Goal: Check status: Check status

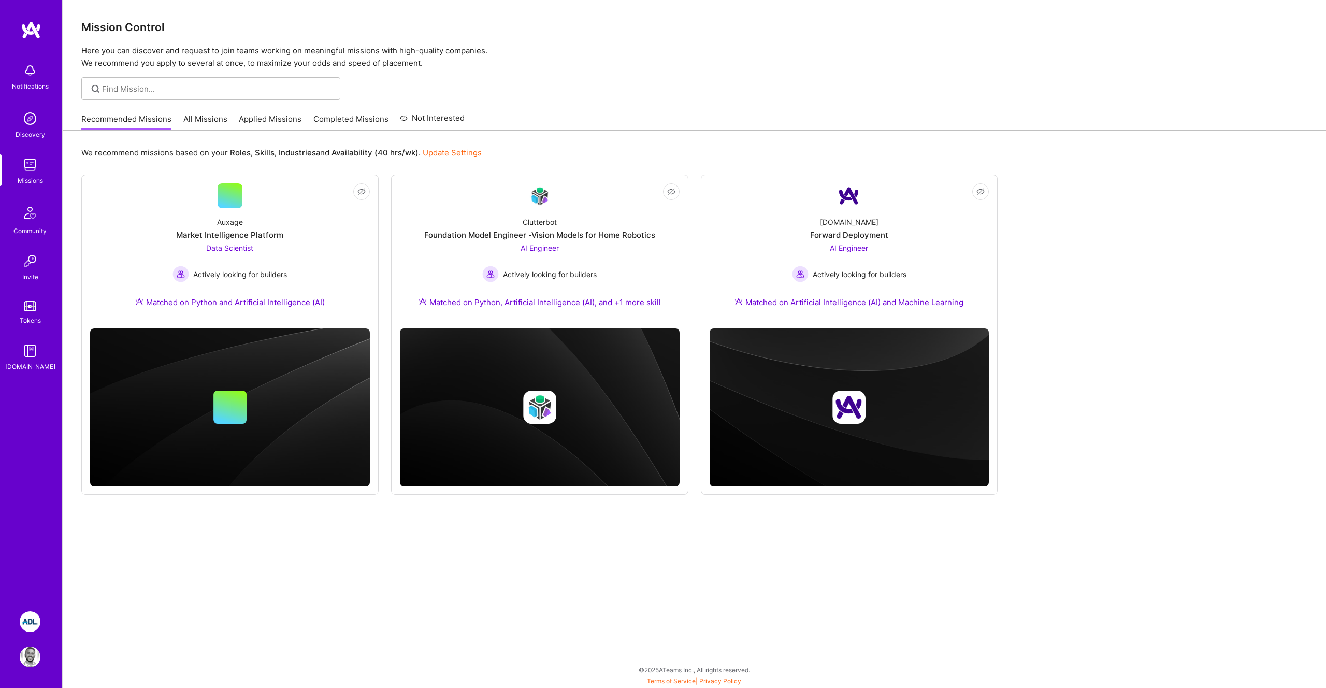
click at [29, 631] on img at bounding box center [30, 621] width 21 height 21
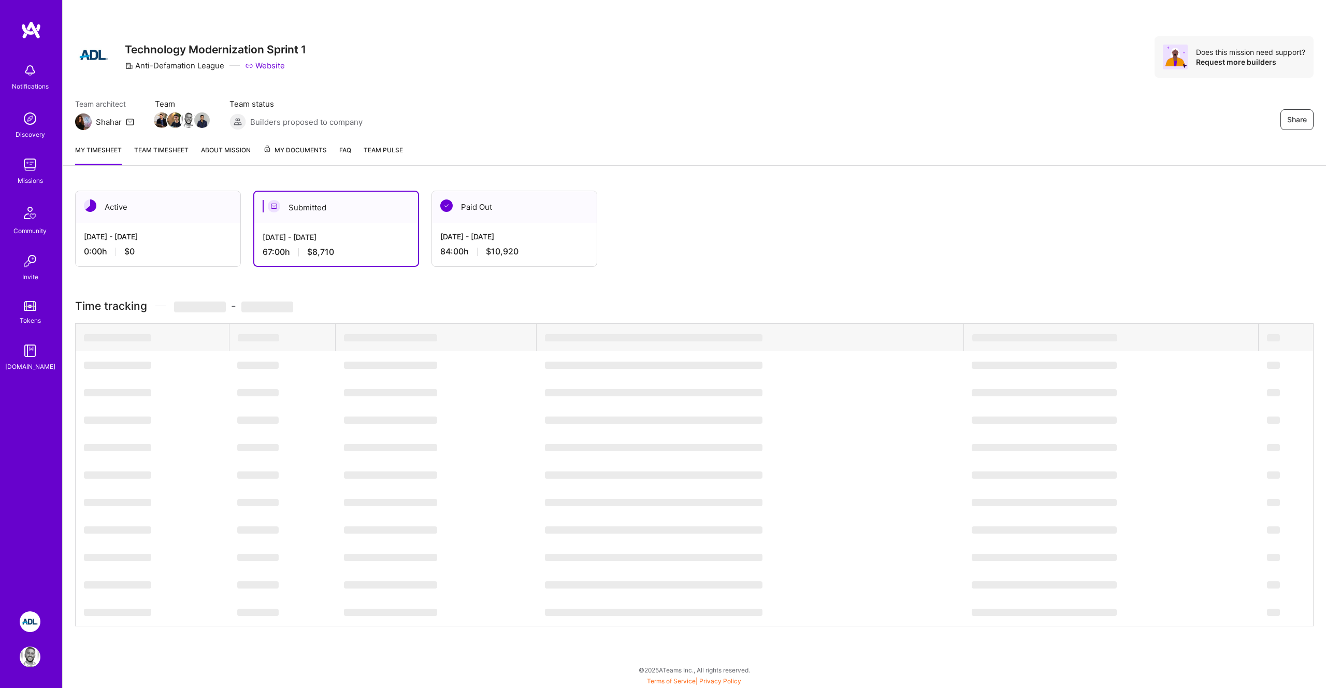
click at [427, 284] on div "Active [DATE] - [DATE] 0:00 h $0 Submitted [DATE] - [DATE] 67:00 h $8,710 Paid …" at bounding box center [694, 427] width 1263 height 499
click at [473, 249] on div "84:00 h $10,920" at bounding box center [514, 251] width 148 height 11
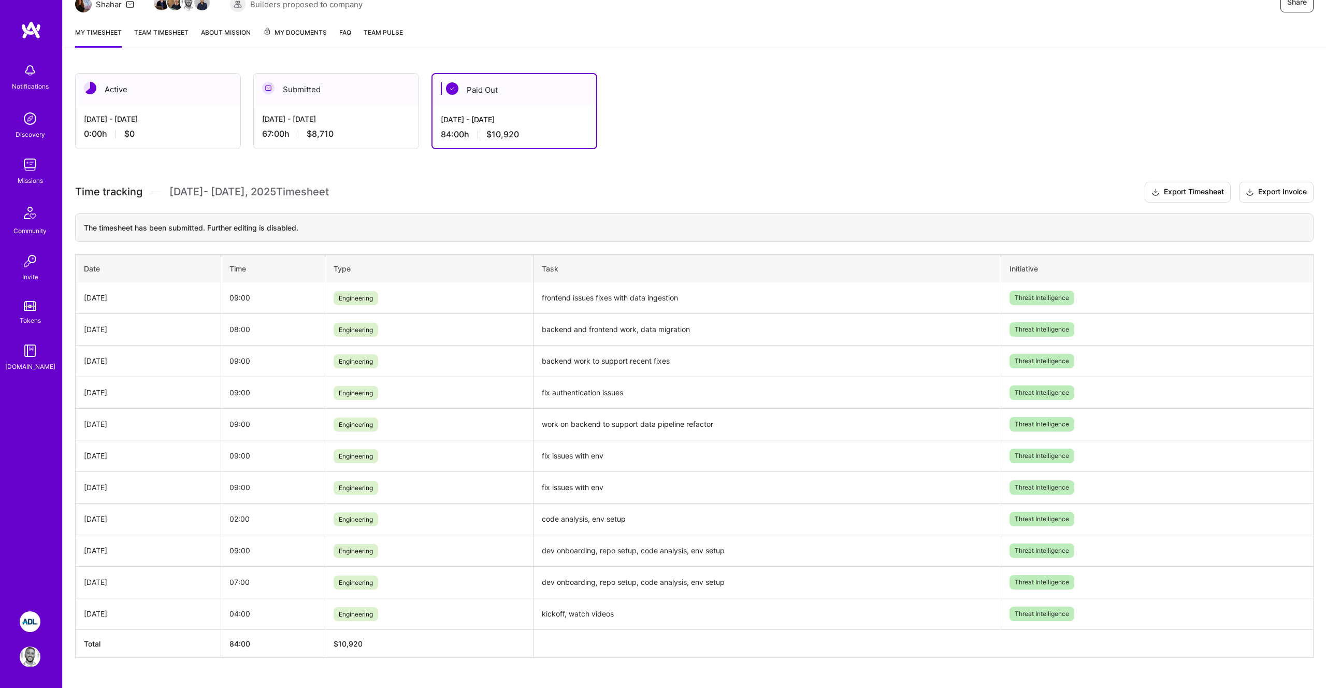
scroll to position [119, 0]
click at [266, 135] on div "67:00 h $8,710" at bounding box center [336, 132] width 148 height 11
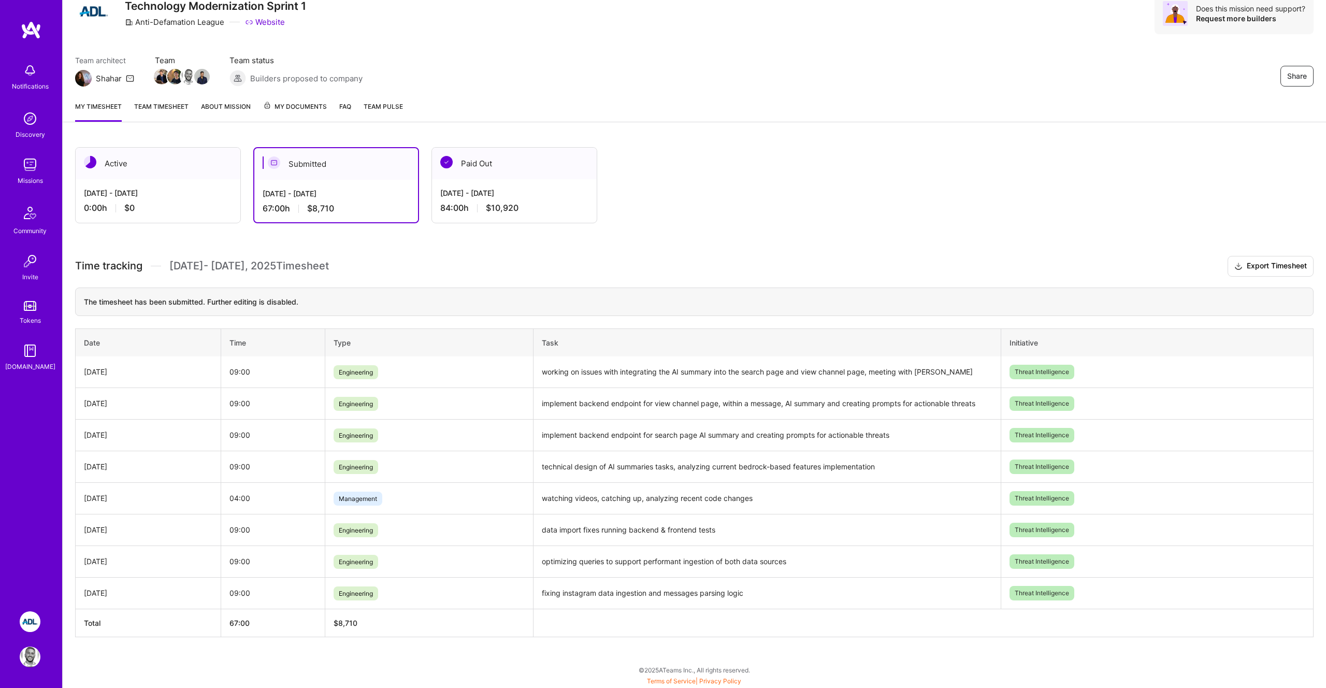
scroll to position [43, 0]
click at [449, 186] on div "[DATE] - [DATE] 84:00 h $10,920" at bounding box center [514, 200] width 165 height 42
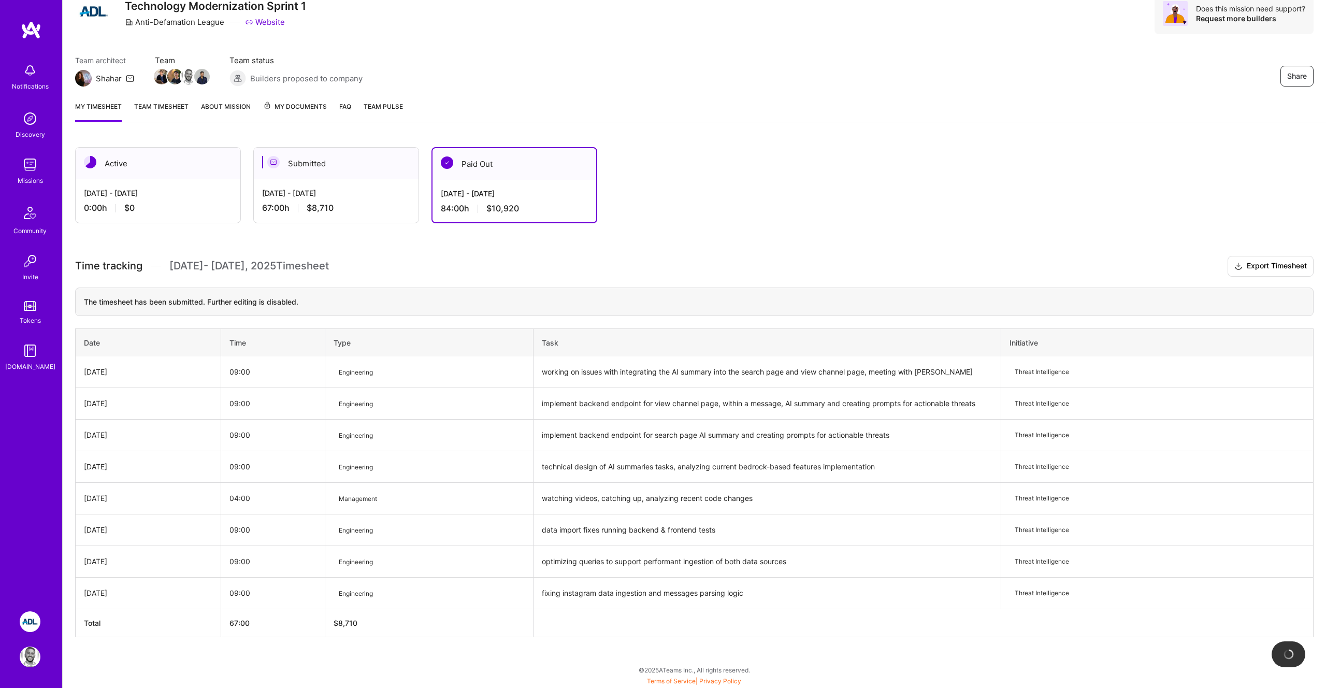
scroll to position [119, 0]
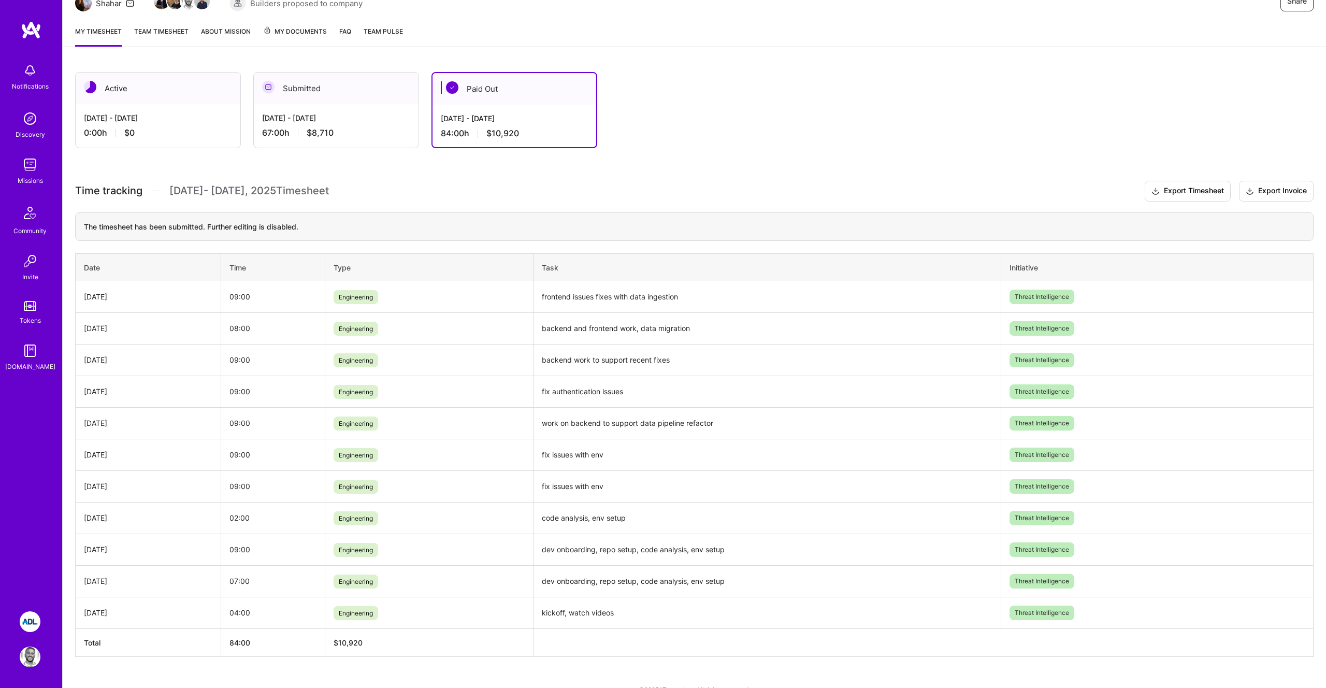
click at [298, 123] on div "[DATE] - [DATE]" at bounding box center [336, 117] width 148 height 11
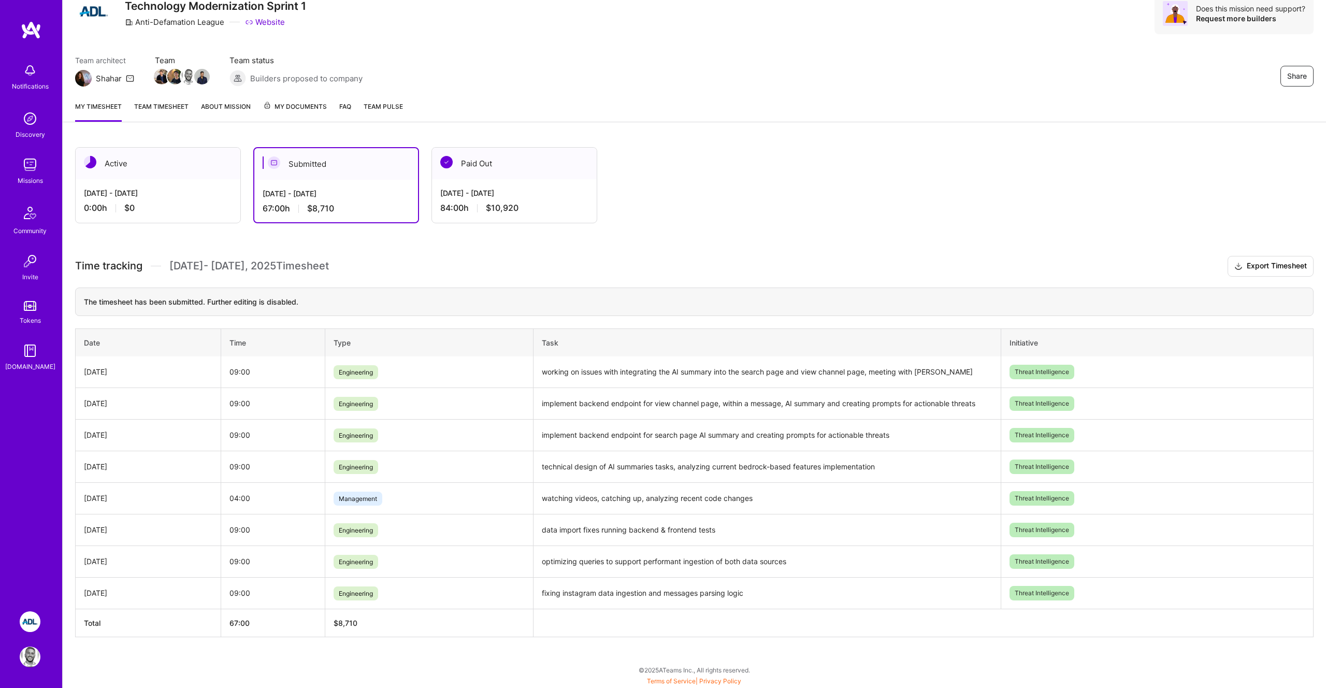
scroll to position [43, 0]
click at [482, 187] on div "[DATE] - [DATE]" at bounding box center [514, 192] width 148 height 11
click at [470, 202] on div "84:00 h $10,920" at bounding box center [514, 207] width 148 height 11
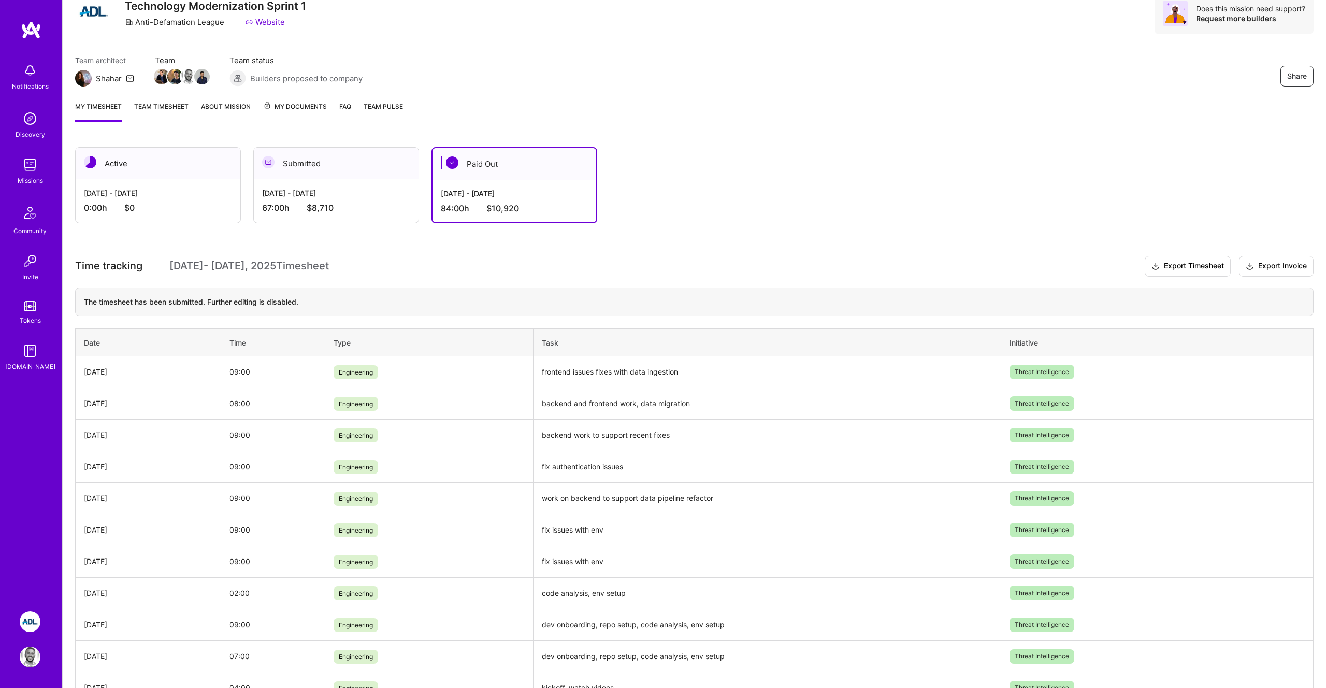
scroll to position [138, 0]
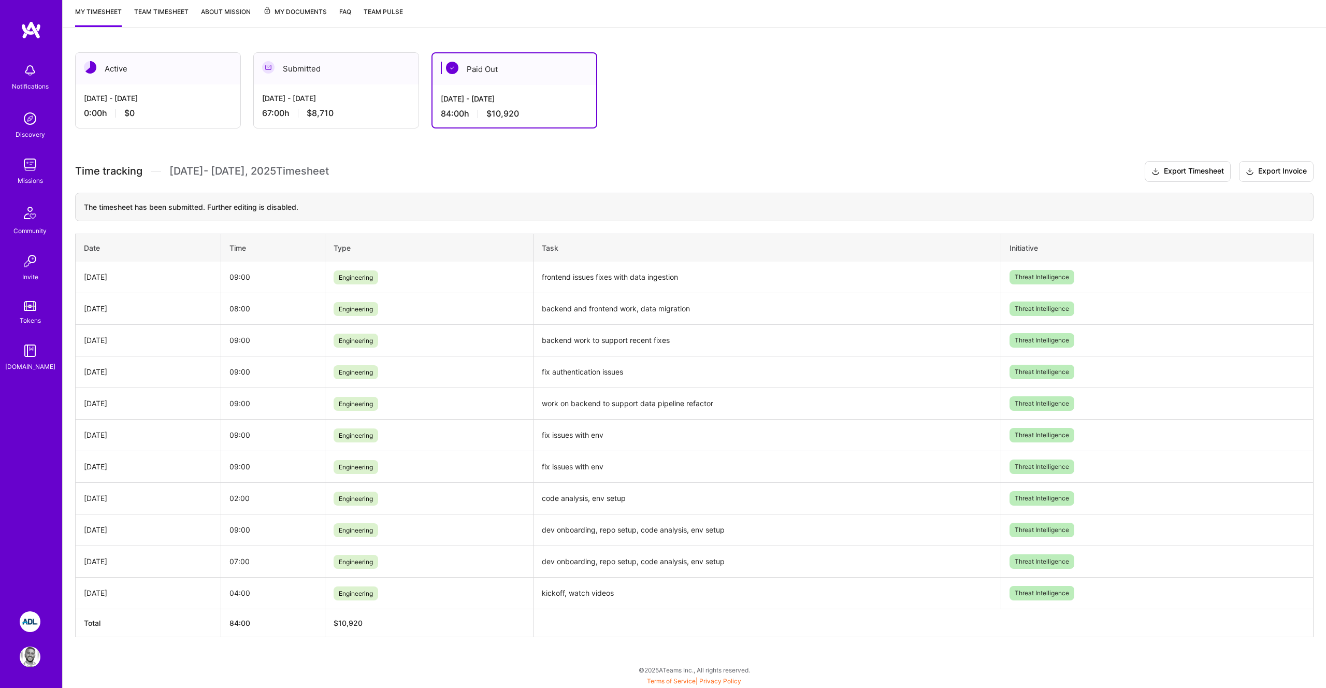
click at [360, 185] on div "Time tracking [DATE] - [DATE] Timesheet Export Timesheet Export Invoice The tim…" at bounding box center [694, 399] width 1238 height 476
click at [317, 126] on div "[DATE] - [DATE] 67:00 h $8,710" at bounding box center [336, 105] width 165 height 42
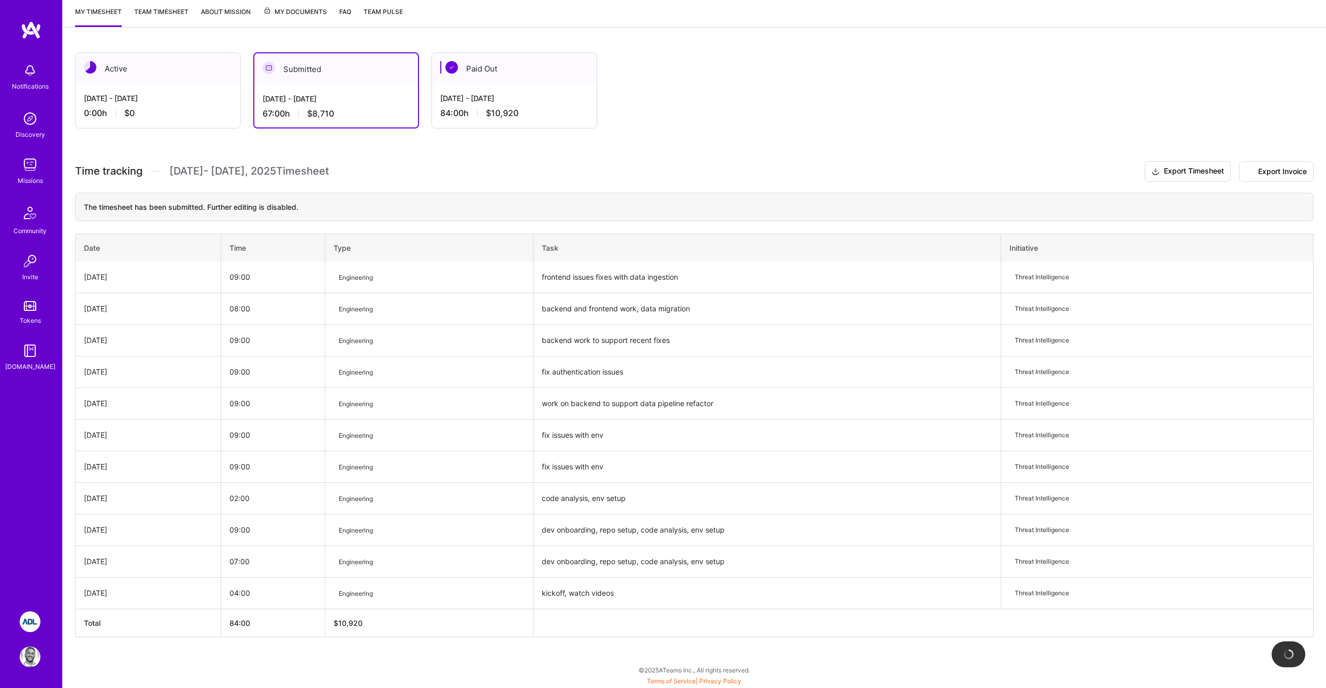
scroll to position [43, 0]
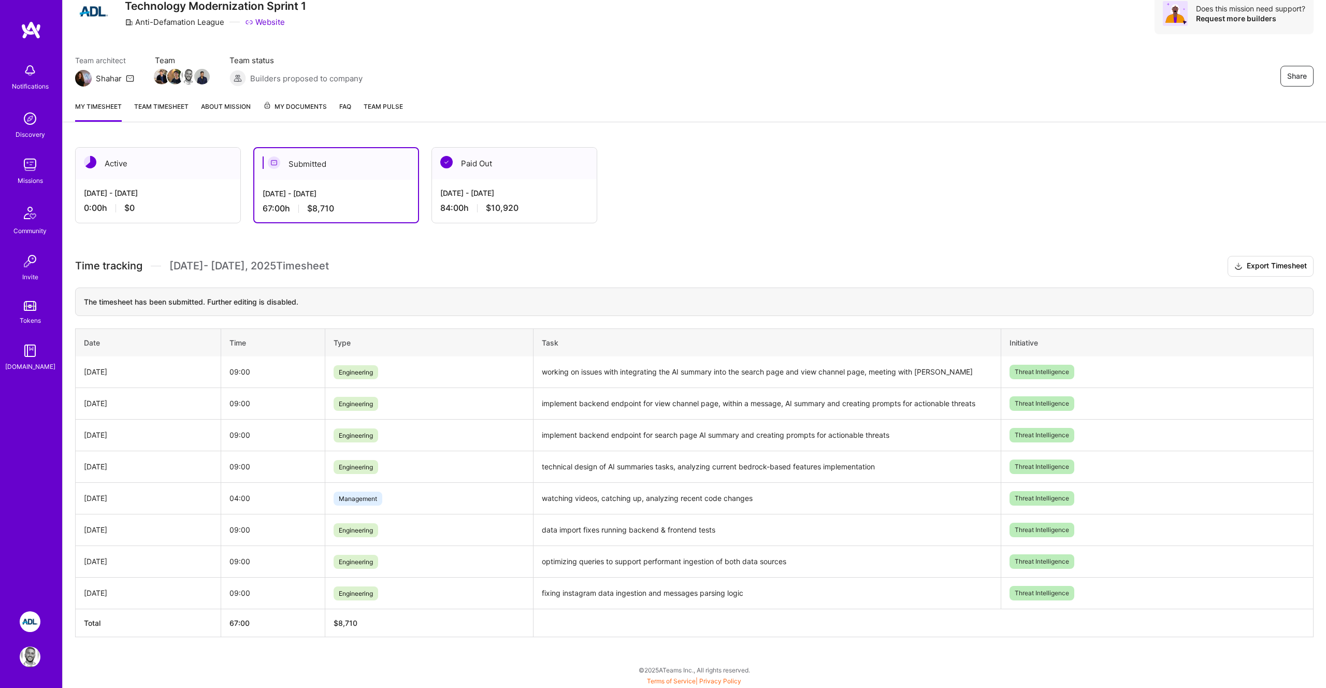
click at [28, 559] on div "Notifications Discovery Missions Community Invite Tokens [DOMAIN_NAME]" at bounding box center [31, 309] width 62 height 576
click at [600, 258] on h3 "Time tracking [DATE] - [DATE] Timesheet Export Timesheet" at bounding box center [694, 266] width 1238 height 21
click at [27, 461] on div "Notifications Discovery Missions Community Invite Tokens [DOMAIN_NAME]" at bounding box center [31, 309] width 62 height 576
click at [493, 209] on span "$10,920" at bounding box center [502, 207] width 33 height 11
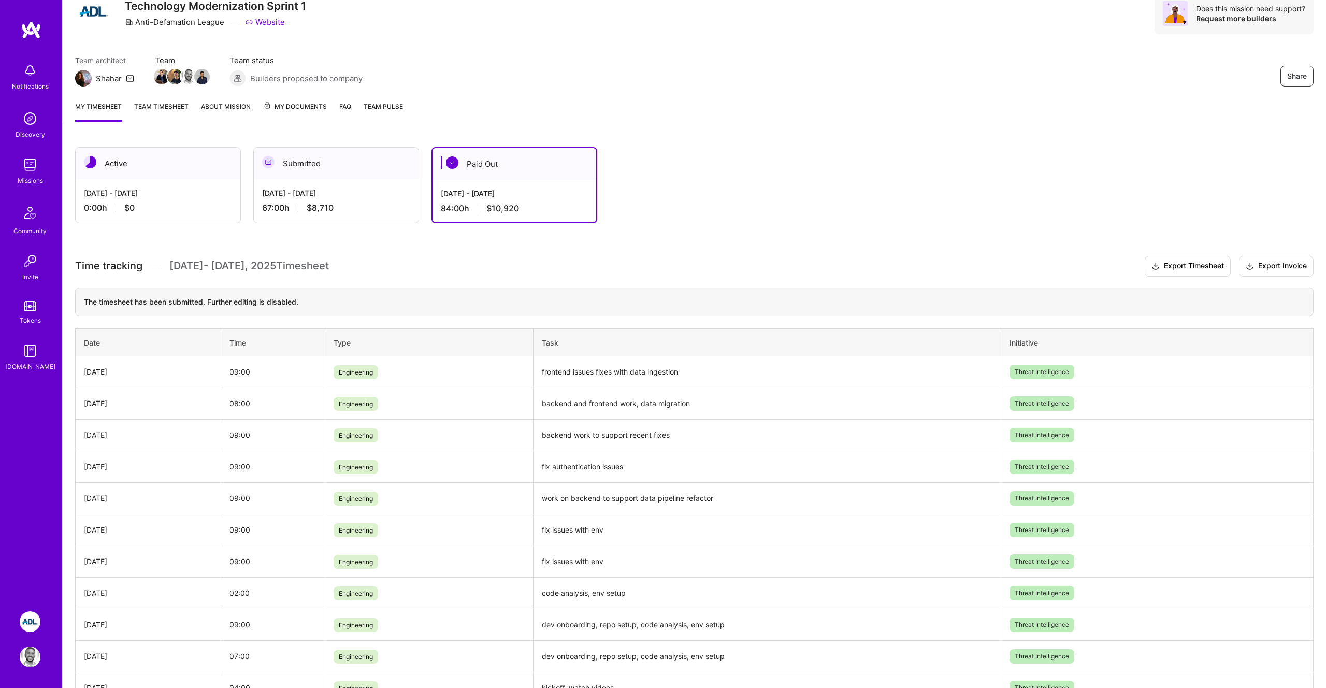
scroll to position [138, 0]
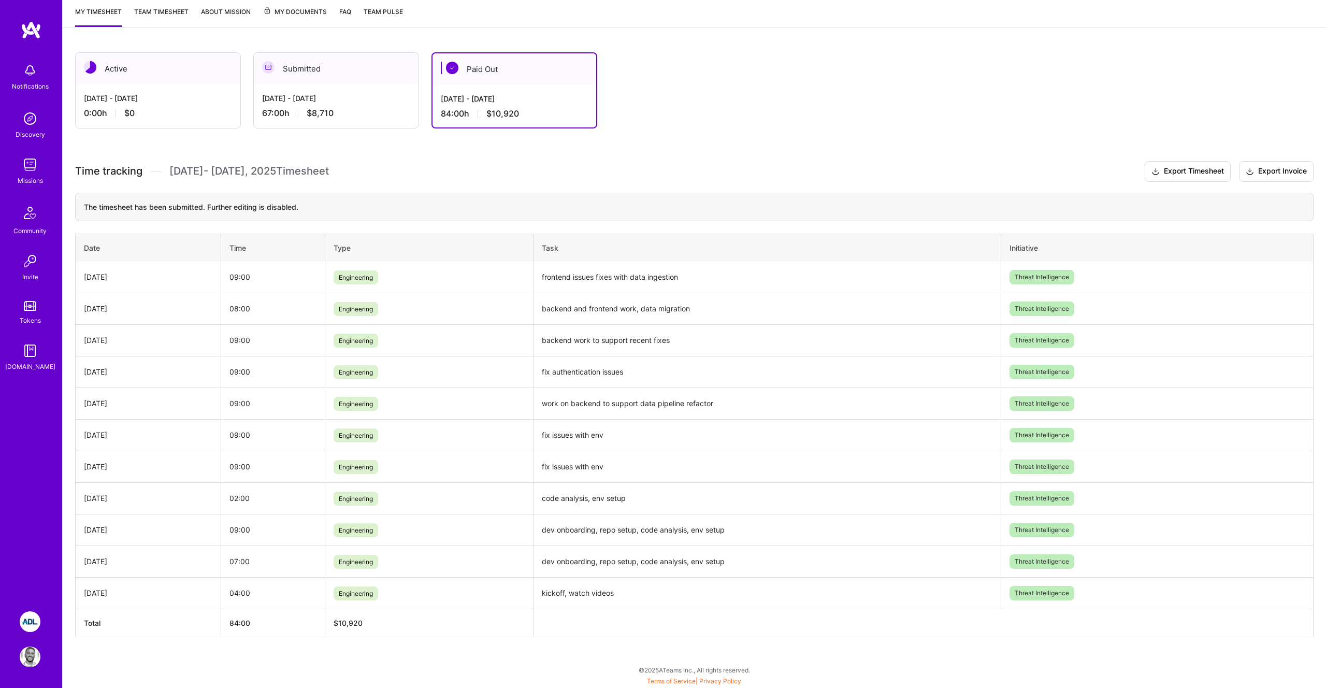
click at [459, 170] on h3 "Time tracking [DATE] - [DATE] Timesheet Export Timesheet Export Invoice" at bounding box center [694, 171] width 1238 height 21
click at [25, 34] on img at bounding box center [31, 30] width 21 height 19
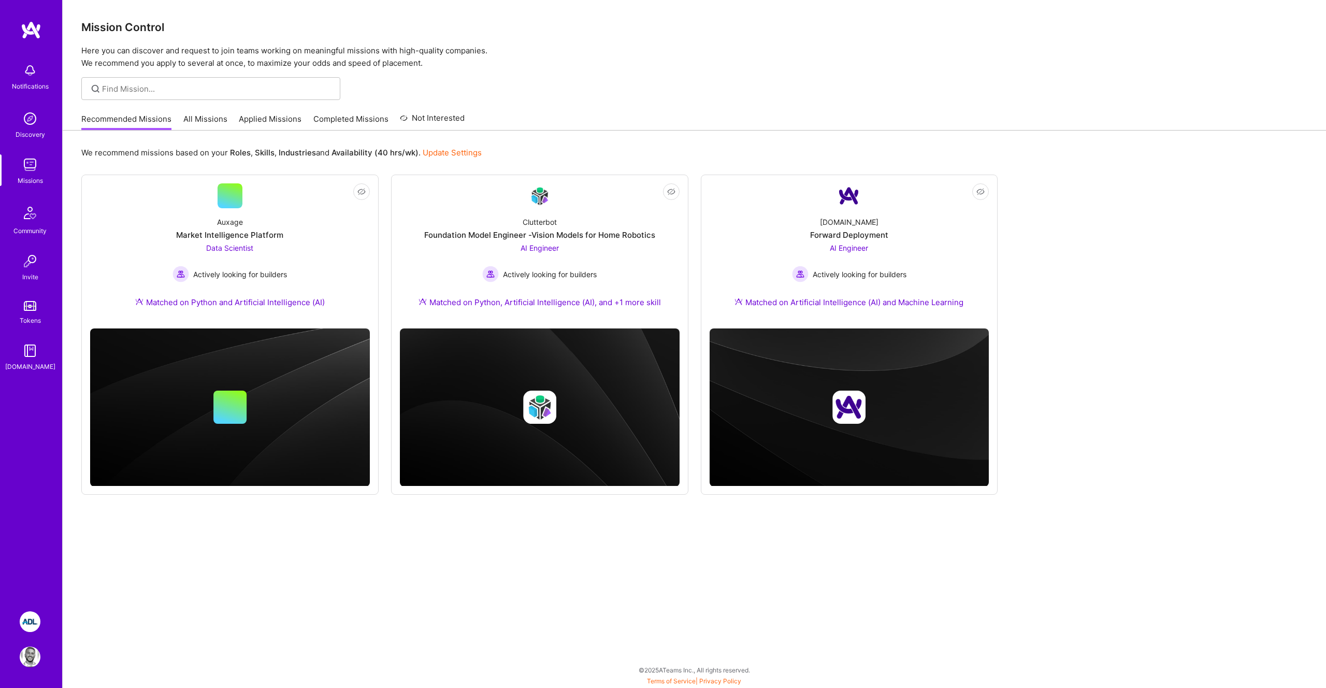
click at [34, 34] on img at bounding box center [31, 30] width 21 height 19
click at [265, 22] on h3 "Mission Control" at bounding box center [694, 27] width 1226 height 13
